Goal: Task Accomplishment & Management: Manage account settings

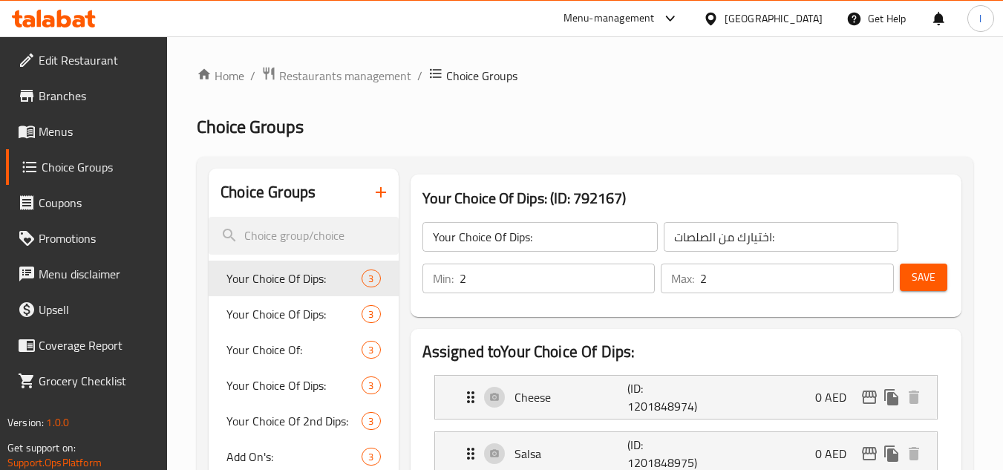
scroll to position [120, 0]
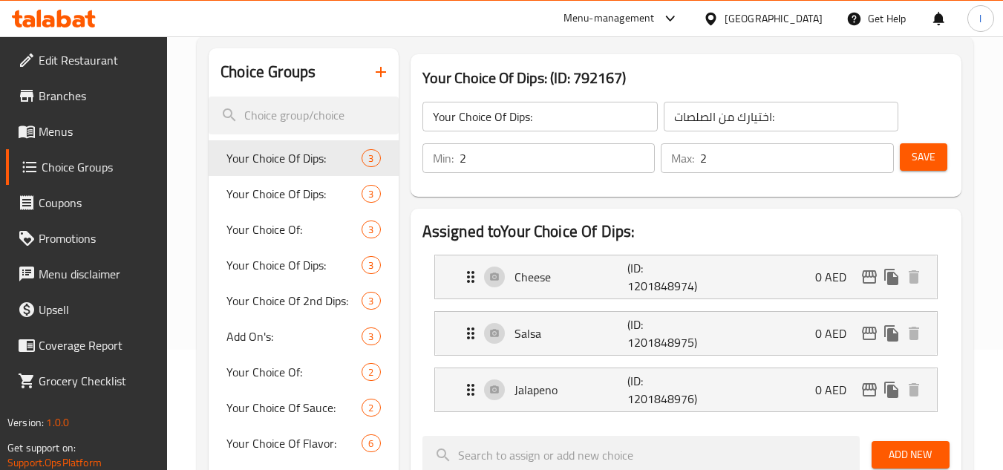
click at [748, 16] on div "[GEOGRAPHIC_DATA]" at bounding box center [773, 18] width 98 height 16
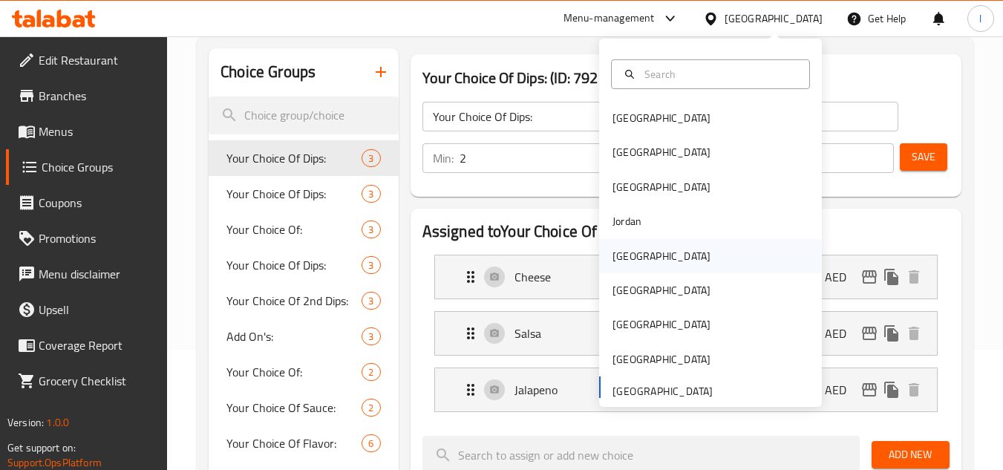
click at [636, 252] on div "[GEOGRAPHIC_DATA]" at bounding box center [661, 256] width 122 height 34
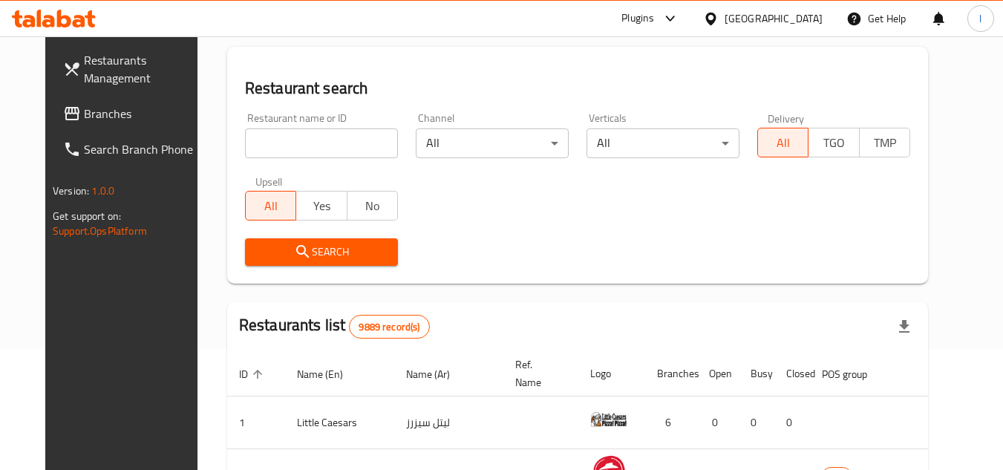
click at [88, 111] on span "Branches" at bounding box center [142, 114] width 117 height 18
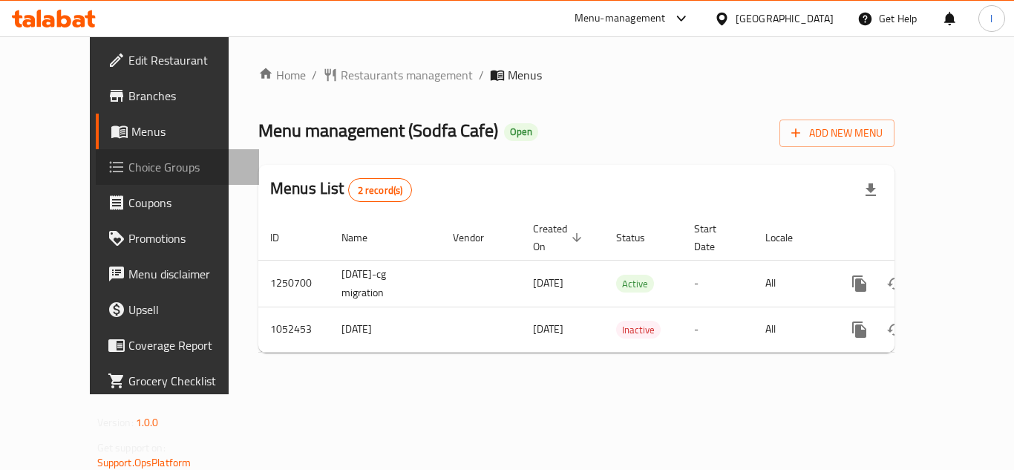
click at [128, 163] on span "Choice Groups" at bounding box center [187, 167] width 119 height 18
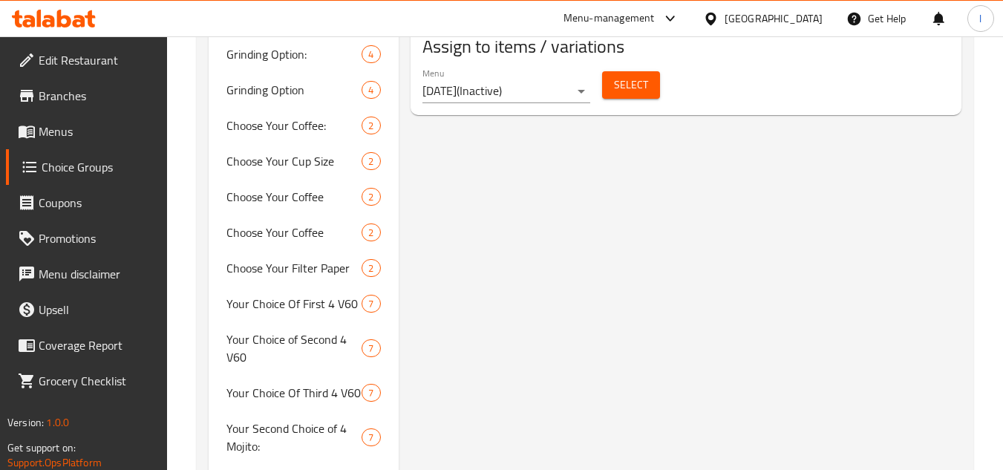
scroll to position [903, 0]
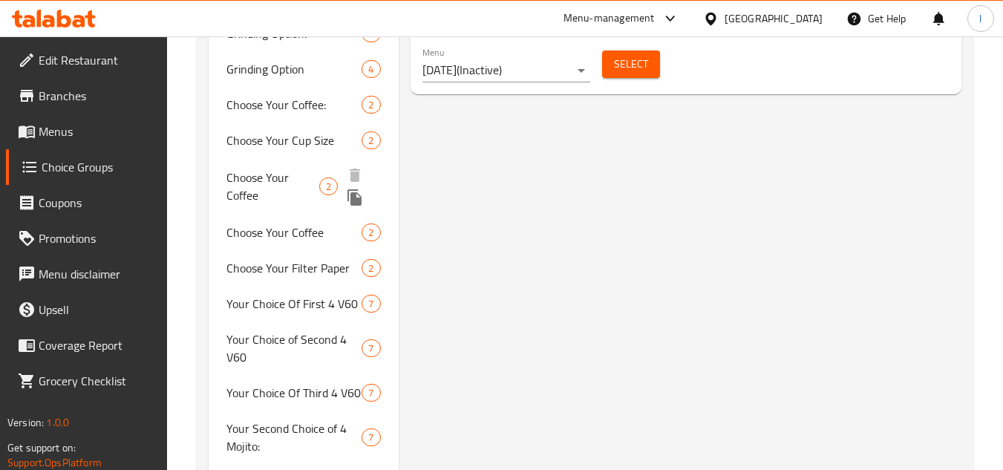
click at [251, 171] on span "Choose Your Coffee" at bounding box center [272, 186] width 93 height 36
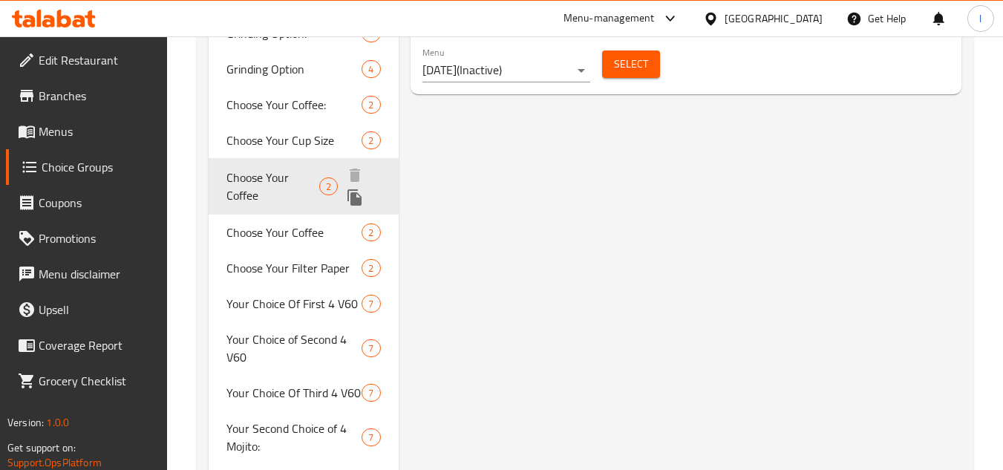
type input "Choose Your Coffee"
type input "اختر قهوتك"
type input "1"
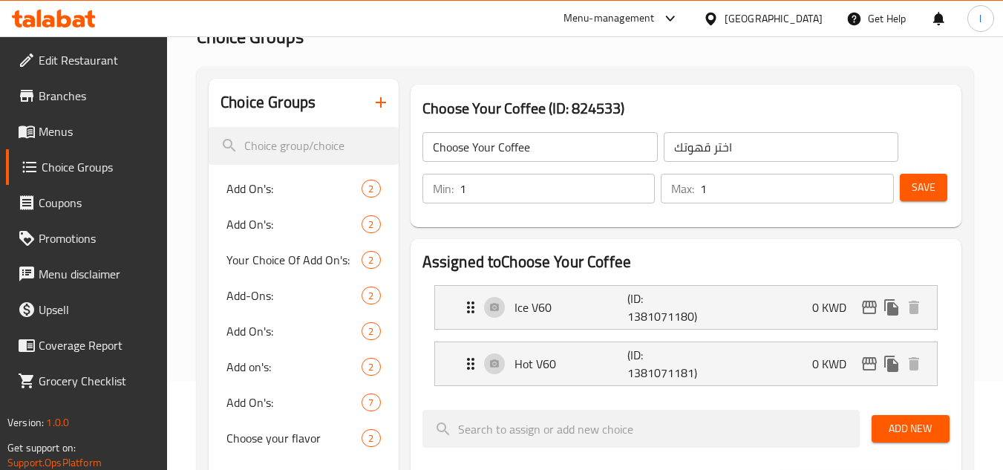
scroll to position [86, 0]
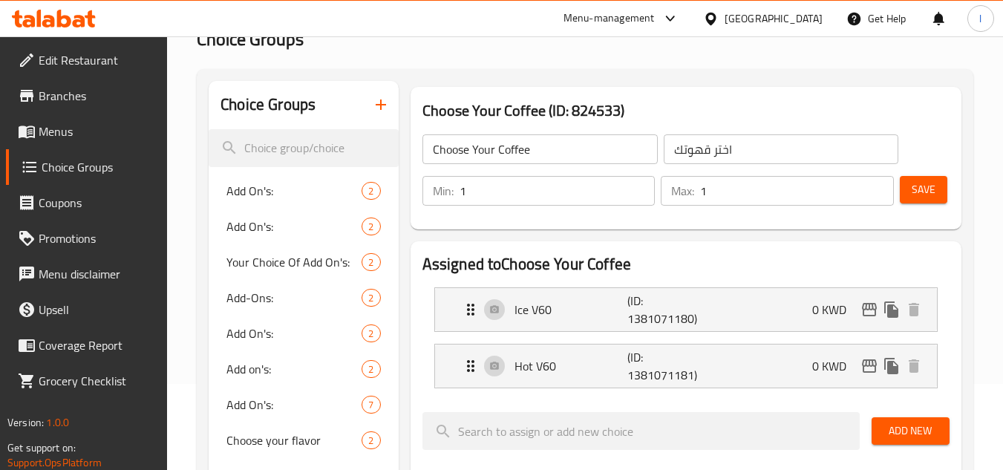
click at [794, 26] on div "Kuwait" at bounding box center [773, 18] width 98 height 16
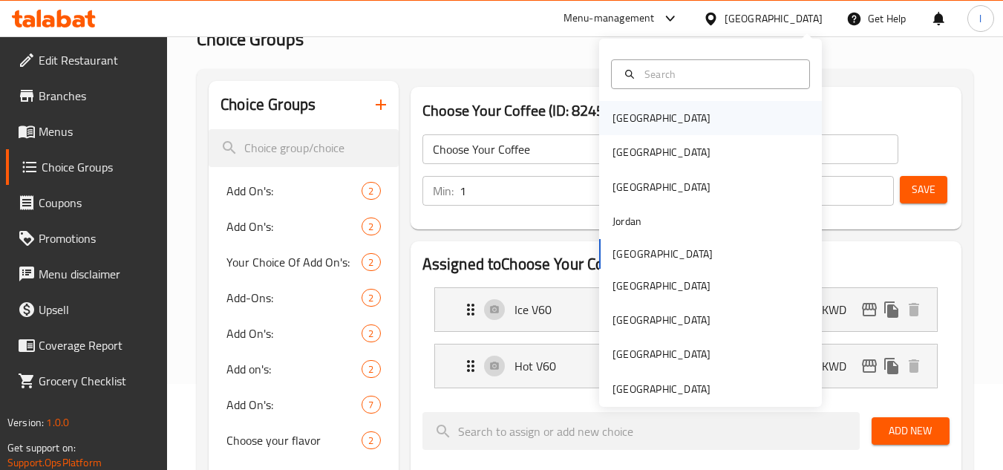
click at [666, 128] on div "[GEOGRAPHIC_DATA]" at bounding box center [710, 118] width 223 height 34
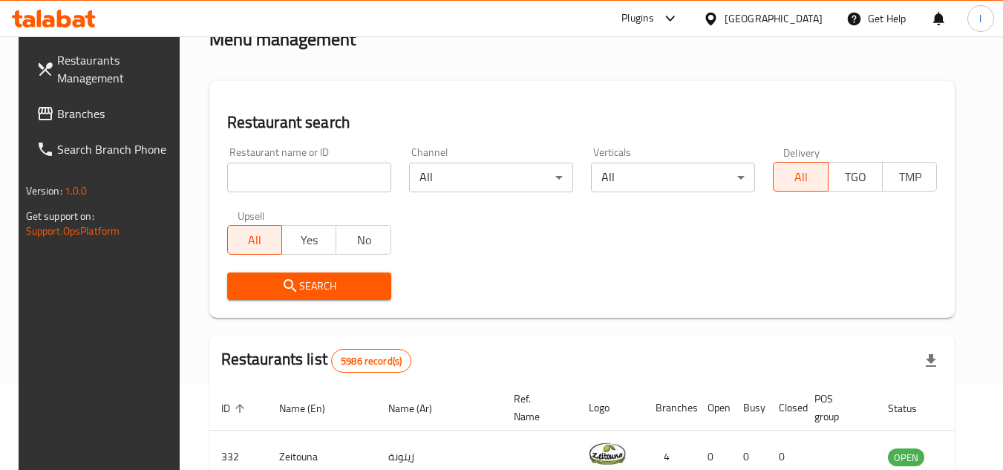
click at [57, 120] on span "Branches" at bounding box center [115, 114] width 117 height 18
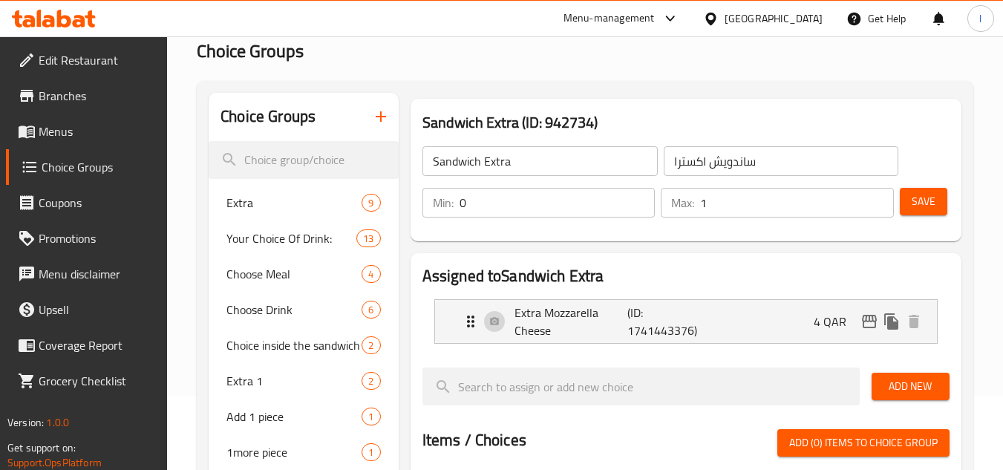
scroll to position [74, 0]
click at [800, 7] on div "Qatar" at bounding box center [762, 19] width 143 height 36
click at [815, 25] on div "Qatar" at bounding box center [773, 18] width 98 height 16
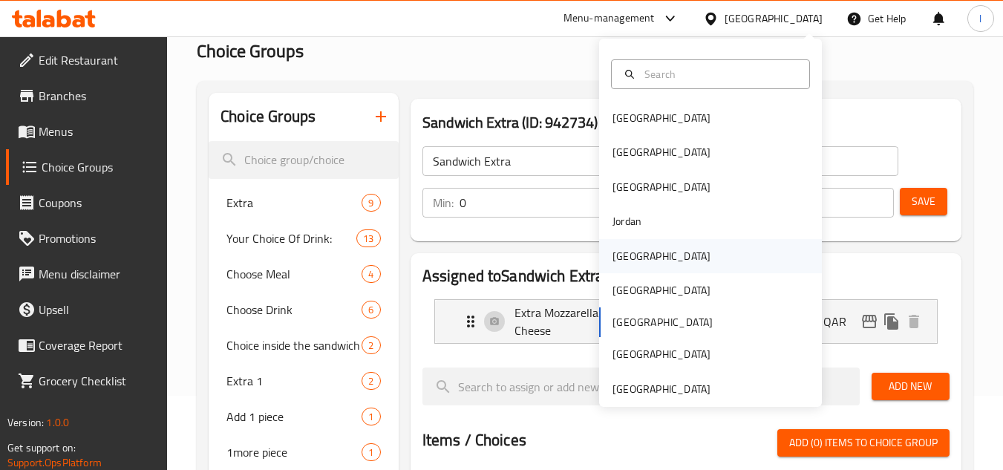
click at [644, 258] on div "Kuwait" at bounding box center [661, 256] width 122 height 34
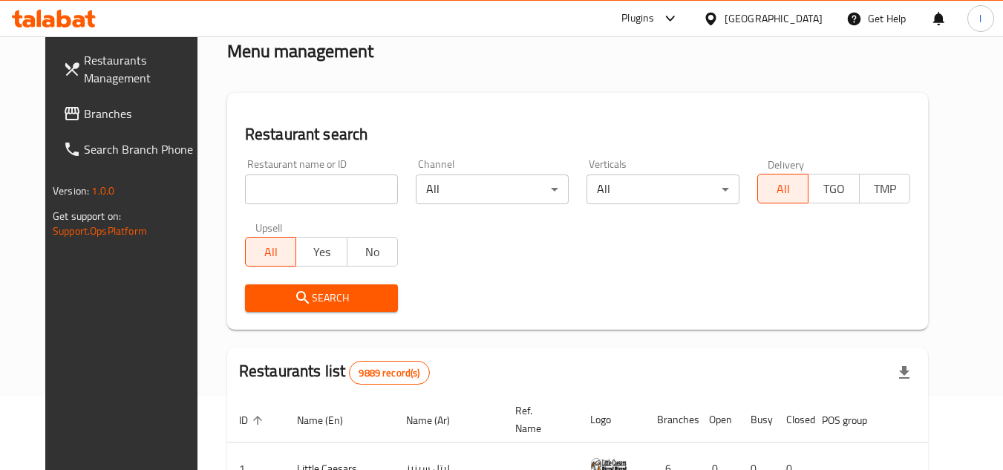
click at [89, 118] on span "Branches" at bounding box center [142, 114] width 117 height 18
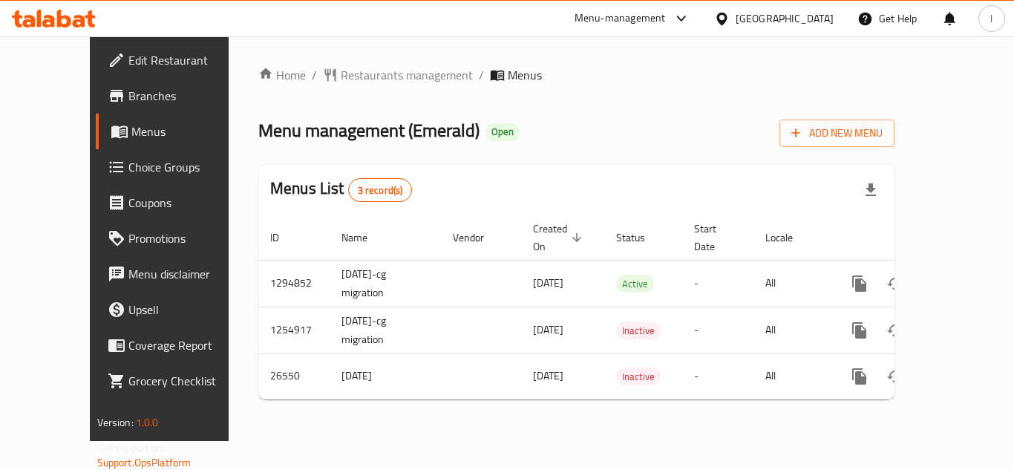
click at [128, 169] on span "Choice Groups" at bounding box center [187, 167] width 119 height 18
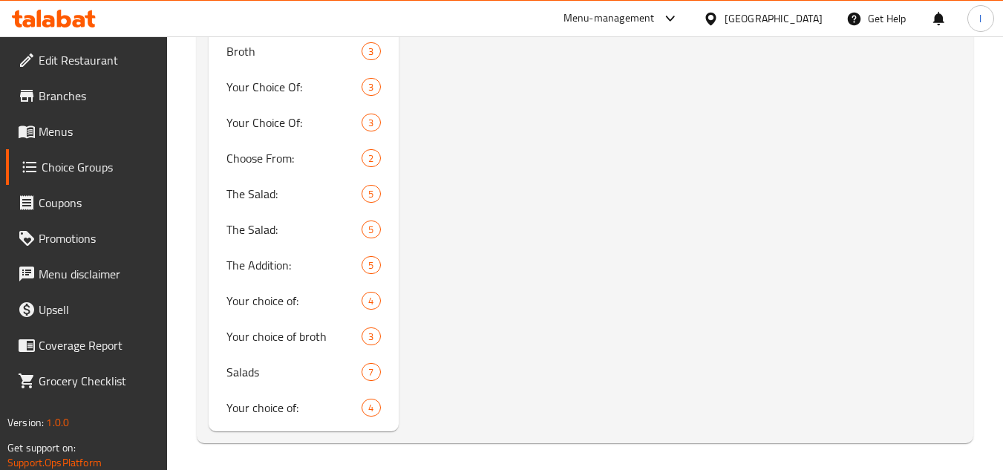
scroll to position [2616, 0]
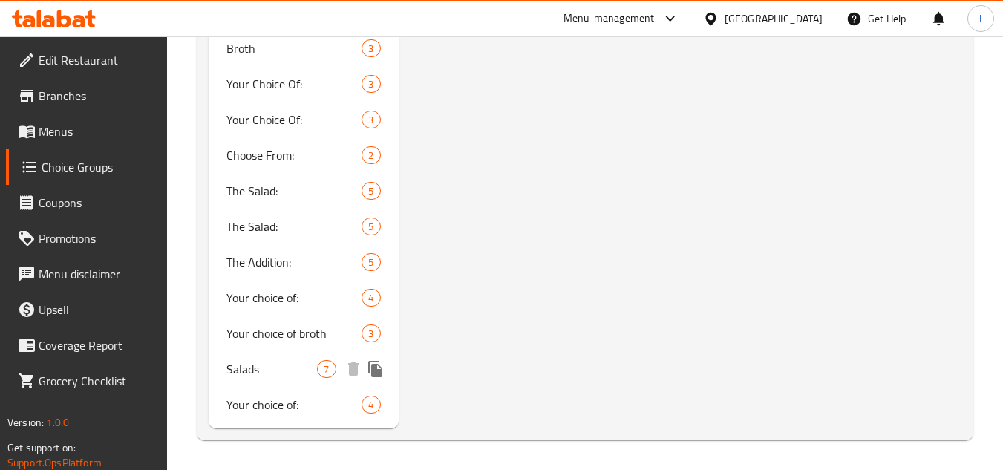
click at [256, 370] on span "Salads" at bounding box center [271, 369] width 91 height 18
type input "Salads"
type input "السلطات"
type input "0"
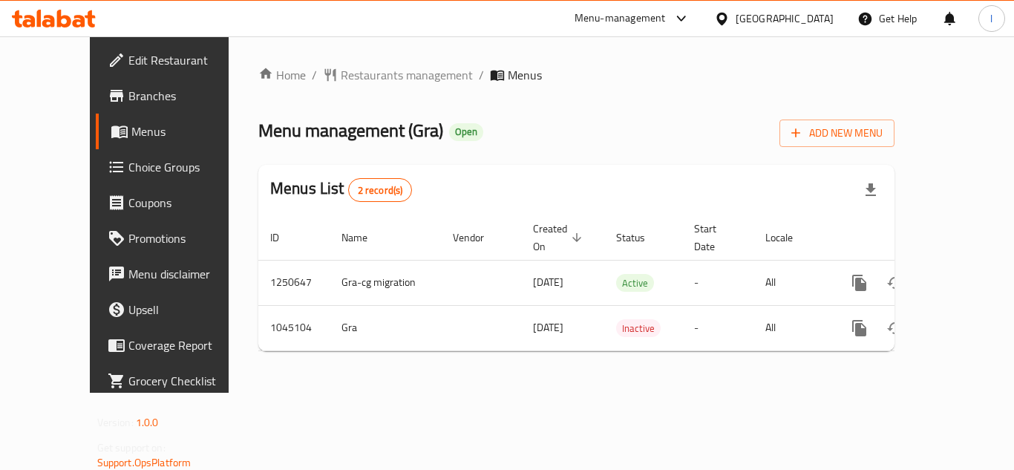
click at [128, 171] on span "Choice Groups" at bounding box center [187, 167] width 119 height 18
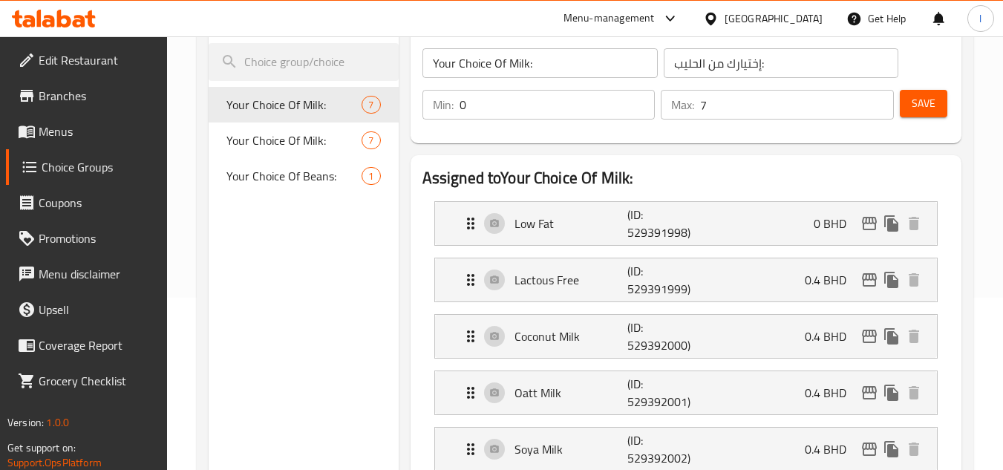
scroll to position [114, 0]
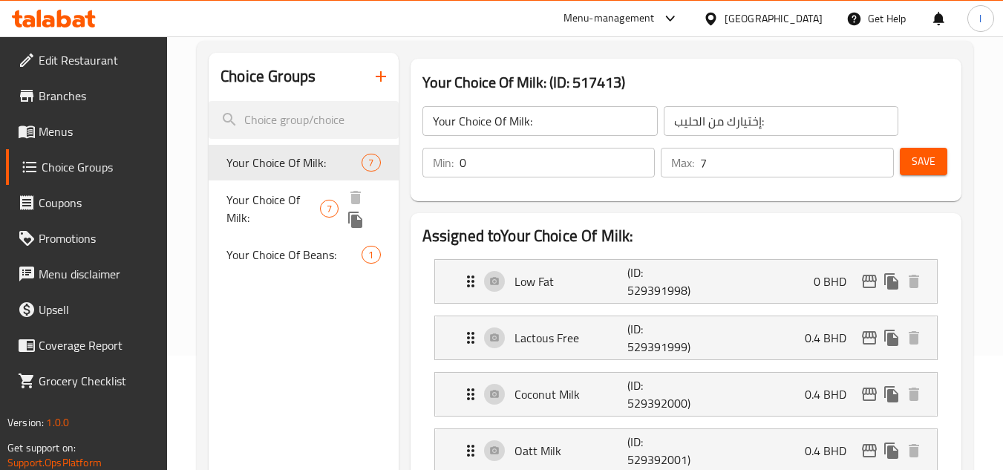
click at [255, 212] on span "Your Choice Of Milk:" at bounding box center [273, 209] width 94 height 36
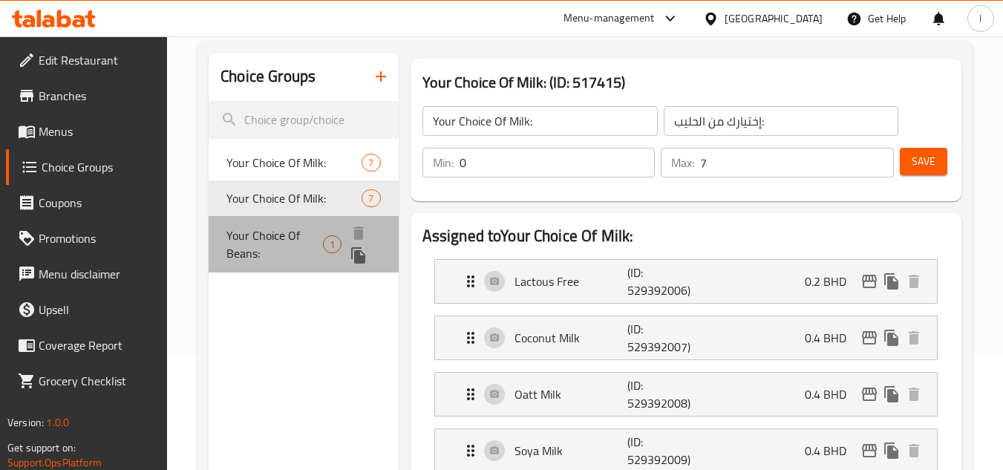
click at [283, 251] on span "Your Choice Of Beans:" at bounding box center [274, 244] width 96 height 36
type input "Your Choice Of Beans:"
type input "إختيارك من الحبوب:"
type input "1"
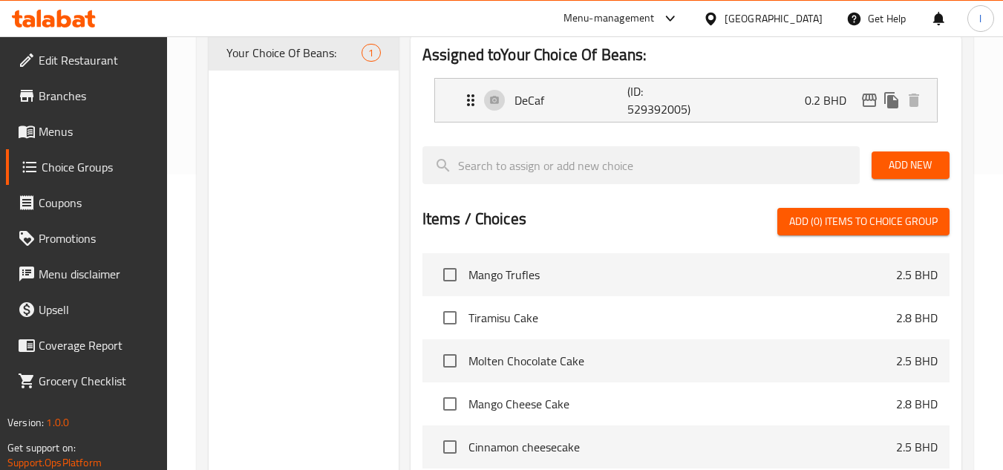
scroll to position [0, 0]
